Goal: Task Accomplishment & Management: Manage account settings

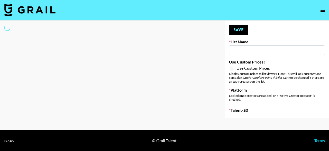
type input "Aniam Garavito"
select select "Brand"
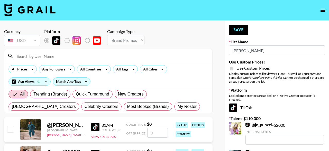
type input "Redence Beauty"
checkbox input "true"
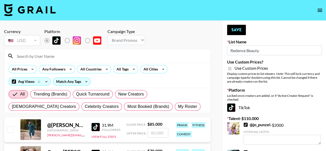
click at [271, 50] on input "Redence Beauty" at bounding box center [274, 50] width 95 height 10
click at [79, 57] on input at bounding box center [110, 56] width 193 height 8
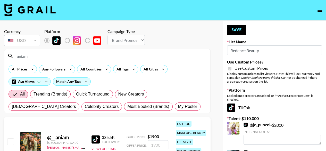
type input "aniam"
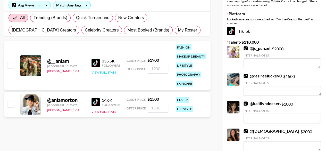
scroll to position [77, 0]
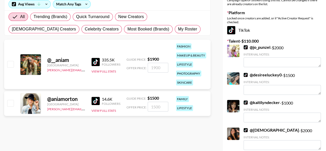
click at [154, 50] on div "@ __aniam [GEOGRAPHIC_DATA] [PERSON_NAME][EMAIL_ADDRESS][PERSON_NAME][DOMAIN_NA…" at bounding box center [107, 64] width 206 height 49
click at [141, 50] on div "@ __aniam [GEOGRAPHIC_DATA] [PERSON_NAME][EMAIL_ADDRESS][PERSON_NAME][DOMAIN_NA…" at bounding box center [107, 64] width 206 height 49
click at [126, 74] on div "@ __aniam [GEOGRAPHIC_DATA] [PERSON_NAME][EMAIL_ADDRESS][PERSON_NAME][DOMAIN_NA…" at bounding box center [107, 64] width 206 height 49
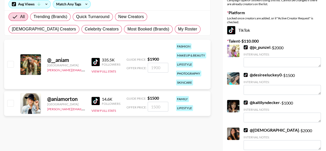
click at [174, 81] on div "fashion makeup & beauty lifestyle photography skincare" at bounding box center [191, 64] width 34 height 45
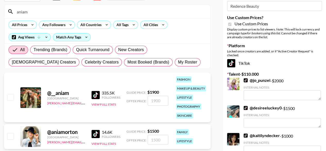
scroll to position [51, 0]
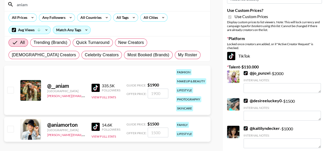
click at [265, 56] on div "TikTok" at bounding box center [274, 56] width 95 height 8
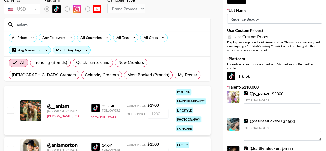
scroll to position [0, 0]
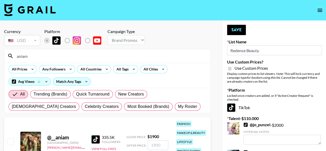
click at [265, 47] on input "Redence Beauty" at bounding box center [274, 50] width 95 height 10
click at [265, 48] on input "Redence Beauty" at bounding box center [274, 50] width 95 height 10
click at [266, 51] on input "Redence Beauty" at bounding box center [274, 50] width 95 height 10
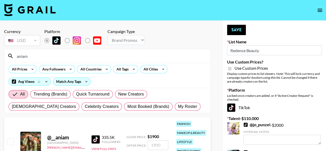
click at [266, 51] on input "Redence Beauty" at bounding box center [274, 50] width 95 height 10
click at [270, 68] on div "Use Custom Prices" at bounding box center [274, 68] width 95 height 6
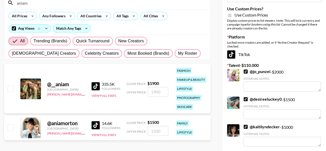
scroll to position [26, 0]
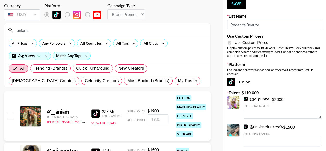
click at [163, 126] on div "@ __aniam [GEOGRAPHIC_DATA] [PERSON_NAME][EMAIL_ADDRESS][PERSON_NAME][DOMAIN_NA…" at bounding box center [107, 115] width 206 height 49
click at [62, 102] on div "@ __aniam [GEOGRAPHIC_DATA] [PERSON_NAME][EMAIL_ADDRESS][PERSON_NAME][DOMAIN_NA…" at bounding box center [107, 115] width 206 height 49
click at [169, 100] on div "@ __aniam [GEOGRAPHIC_DATA] [PERSON_NAME][EMAIL_ADDRESS][PERSON_NAME][DOMAIN_NA…" at bounding box center [107, 115] width 206 height 49
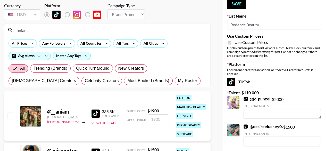
click at [169, 100] on div "@ __aniam [GEOGRAPHIC_DATA] [PERSON_NAME][EMAIL_ADDRESS][PERSON_NAME][DOMAIN_NA…" at bounding box center [107, 115] width 206 height 49
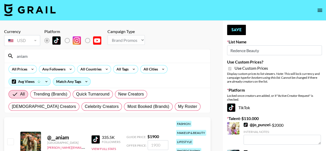
click at [275, 52] on input "Redence Beauty" at bounding box center [274, 50] width 95 height 10
click at [291, 66] on div "Use Custom Prices" at bounding box center [274, 68] width 95 height 6
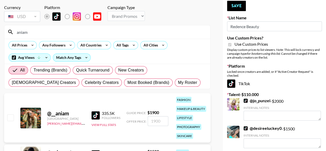
scroll to position [51, 0]
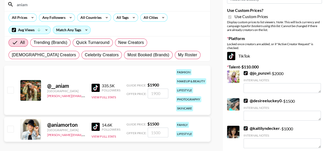
click at [79, 76] on div "@ __aniam [GEOGRAPHIC_DATA] [PERSON_NAME][EMAIL_ADDRESS][PERSON_NAME][DOMAIN_NA…" at bounding box center [107, 89] width 206 height 49
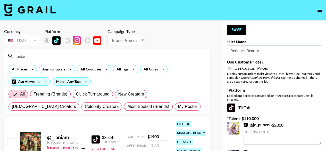
scroll to position [77, 0]
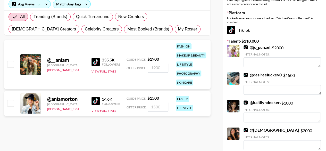
click at [193, 78] on div "fashion makeup & beauty lifestyle photography skincare" at bounding box center [191, 64] width 34 height 45
click at [88, 78] on div "@ __aniam [GEOGRAPHIC_DATA] [PERSON_NAME][EMAIL_ADDRESS][PERSON_NAME][DOMAIN_NA…" at bounding box center [107, 64] width 206 height 49
click at [88, 74] on div "@ __aniam [GEOGRAPHIC_DATA] [PERSON_NAME][EMAIL_ADDRESS][PERSON_NAME][DOMAIN_NA…" at bounding box center [107, 64] width 206 height 49
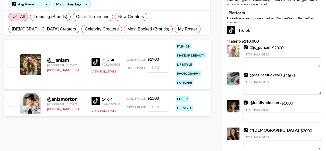
click at [94, 59] on img at bounding box center [95, 62] width 8 height 8
click at [56, 57] on div "@ __aniam" at bounding box center [66, 60] width 38 height 6
click at [59, 59] on div "@ __aniam" at bounding box center [66, 60] width 38 height 6
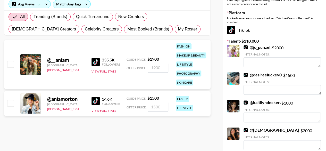
click at [63, 66] on div "[GEOGRAPHIC_DATA]" at bounding box center [66, 65] width 38 height 4
click at [185, 80] on div "skincare" at bounding box center [184, 82] width 17 height 6
click at [185, 73] on div "photography" at bounding box center [188, 73] width 25 height 6
click at [184, 62] on div "lifestyle" at bounding box center [184, 64] width 17 height 6
click at [184, 49] on div "fashion makeup & beauty lifestyle photography skincare" at bounding box center [191, 64] width 34 height 45
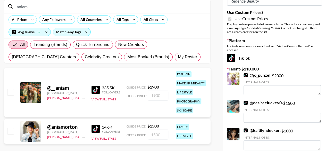
scroll to position [26, 0]
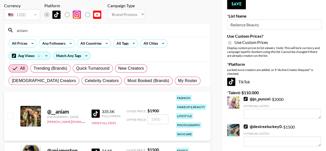
click at [266, 91] on label "Talent - $ 110.000" at bounding box center [274, 92] width 95 height 5
click at [252, 92] on label "Talent - $ 110.000" at bounding box center [274, 92] width 95 height 5
click at [250, 83] on div "TikTok" at bounding box center [274, 81] width 95 height 8
click at [246, 83] on div "TikTok" at bounding box center [274, 81] width 95 height 8
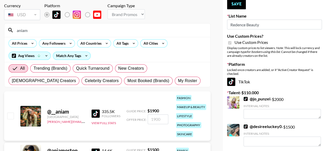
drag, startPoint x: 271, startPoint y: 85, endPoint x: 276, endPoint y: 87, distance: 6.0
click at [271, 85] on div "TikTok" at bounding box center [274, 81] width 95 height 8
click at [262, 28] on input "Redence Beauty" at bounding box center [274, 25] width 95 height 10
click at [262, 25] on input "Redence Beauty" at bounding box center [274, 25] width 95 height 10
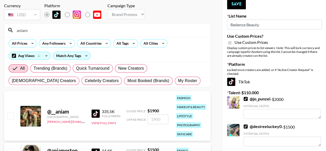
click at [262, 25] on input "Redence Beauty" at bounding box center [274, 25] width 95 height 10
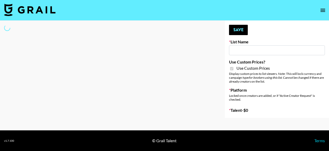
type input "Redence Beauty"
checkbox input "true"
select select "Brand"
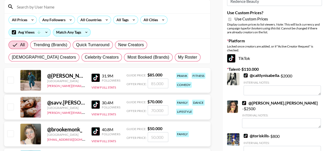
scroll to position [51, 0]
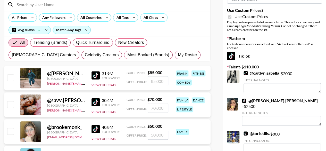
click at [155, 81] on input "number" at bounding box center [157, 81] width 21 height 10
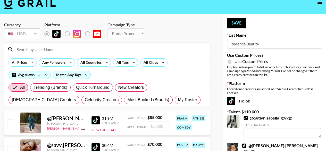
scroll to position [0, 0]
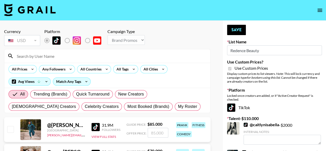
click at [98, 57] on input at bounding box center [110, 56] width 193 height 8
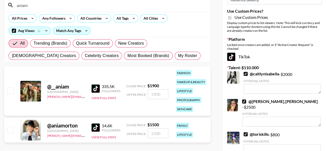
scroll to position [51, 0]
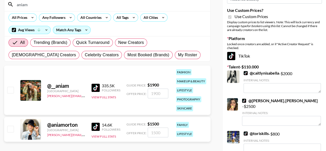
type input "aniam"
click at [157, 92] on input "number" at bounding box center [157, 93] width 21 height 10
type input "1"
checkbox input "true"
type input "1900"
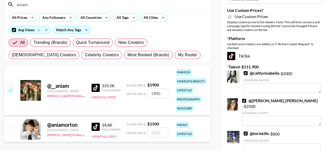
click at [172, 100] on div "@ __aniam [GEOGRAPHIC_DATA] [PERSON_NAME][EMAIL_ADDRESS][PERSON_NAME][DOMAIN_NA…" at bounding box center [107, 89] width 206 height 49
click at [161, 100] on div "@ __aniam [GEOGRAPHIC_DATA] [PERSON_NAME][EMAIL_ADDRESS][PERSON_NAME][DOMAIN_NA…" at bounding box center [107, 89] width 206 height 49
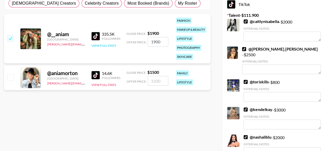
scroll to position [77, 0]
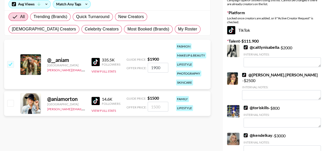
click at [144, 78] on div "@ __aniam [GEOGRAPHIC_DATA] [PERSON_NAME][EMAIL_ADDRESS][PERSON_NAME][DOMAIN_NA…" at bounding box center [107, 64] width 206 height 49
click at [162, 68] on input "1900" at bounding box center [157, 68] width 21 height 10
checkbox input "false"
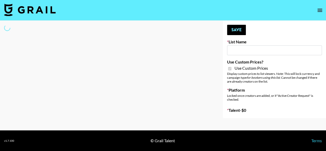
type input "Dime Beauty"
checkbox input "true"
select select "Brand"
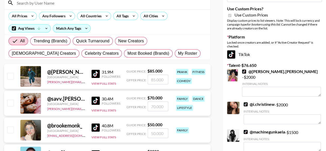
scroll to position [26, 0]
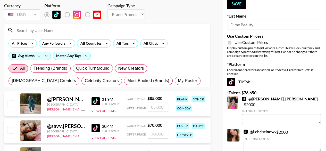
click at [69, 32] on input at bounding box center [110, 30] width 193 height 8
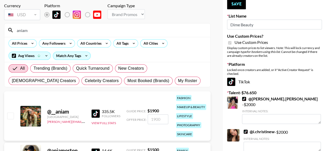
type input "aniam"
click at [81, 98] on div "@ __aniam [GEOGRAPHIC_DATA] [PERSON_NAME][EMAIL_ADDRESS][PERSON_NAME][DOMAIN_NA…" at bounding box center [107, 115] width 206 height 49
click at [153, 119] on input "number" at bounding box center [157, 119] width 21 height 10
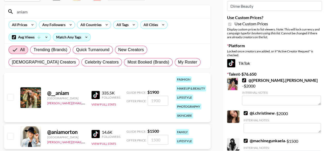
scroll to position [51, 0]
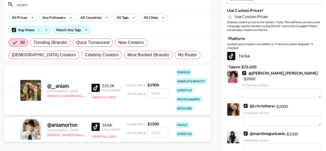
click at [12, 89] on input "checkbox" at bounding box center [10, 89] width 6 height 6
checkbox input "true"
type input "1900"
click at [162, 108] on div "@ __aniam [GEOGRAPHIC_DATA] [PERSON_NAME][EMAIL_ADDRESS][PERSON_NAME][DOMAIN_NA…" at bounding box center [107, 89] width 206 height 49
checkbox input "false"
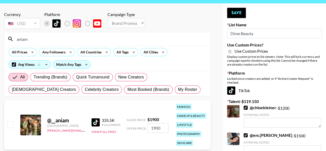
scroll to position [0, 0]
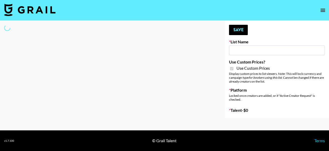
type input "Brickhouse (12th Sept)"
checkbox input "true"
select select "Brand"
